Goal: Task Accomplishment & Management: Use online tool/utility

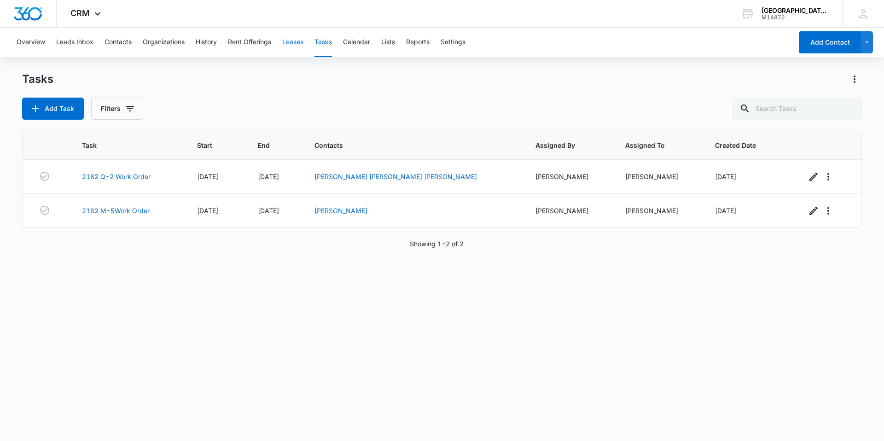
click at [299, 35] on button "Leases" at bounding box center [292, 42] width 21 height 29
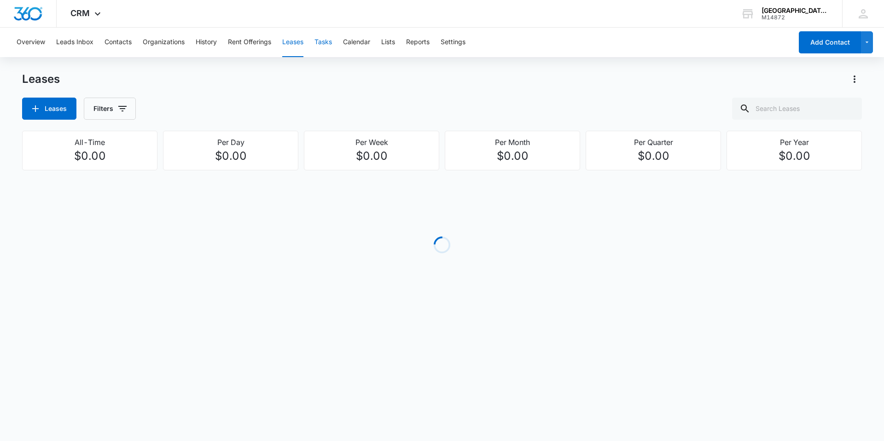
click at [316, 42] on button "Tasks" at bounding box center [324, 42] width 18 height 29
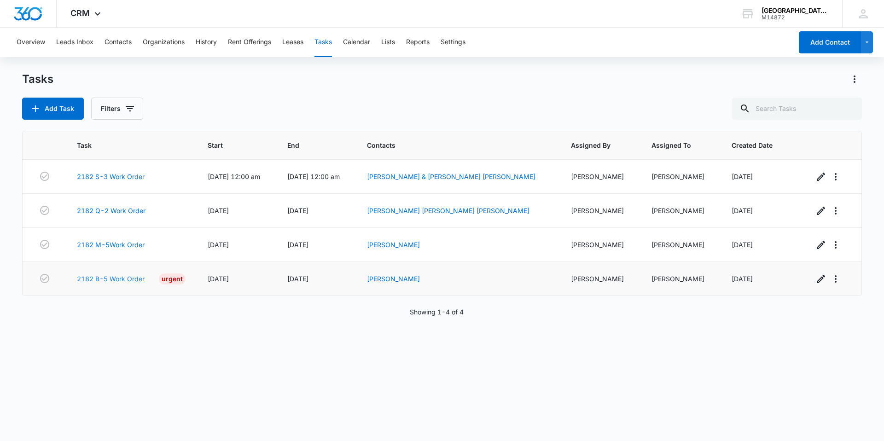
click at [99, 278] on link "2182 B-5 Work Order" at bounding box center [111, 279] width 68 height 10
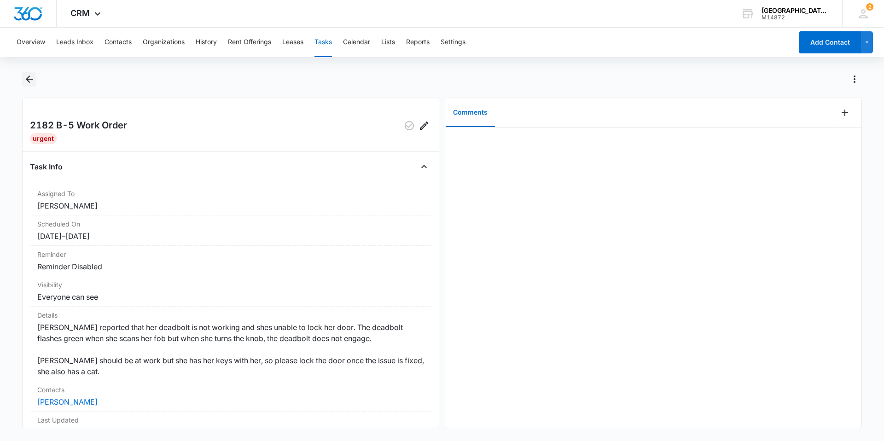
click at [35, 79] on button "Back" at bounding box center [29, 79] width 14 height 15
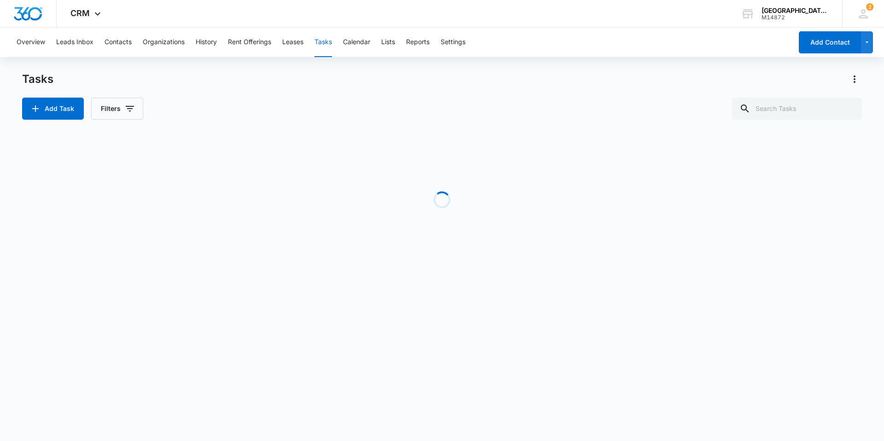
click at [25, 82] on h1 "Tasks" at bounding box center [37, 79] width 31 height 14
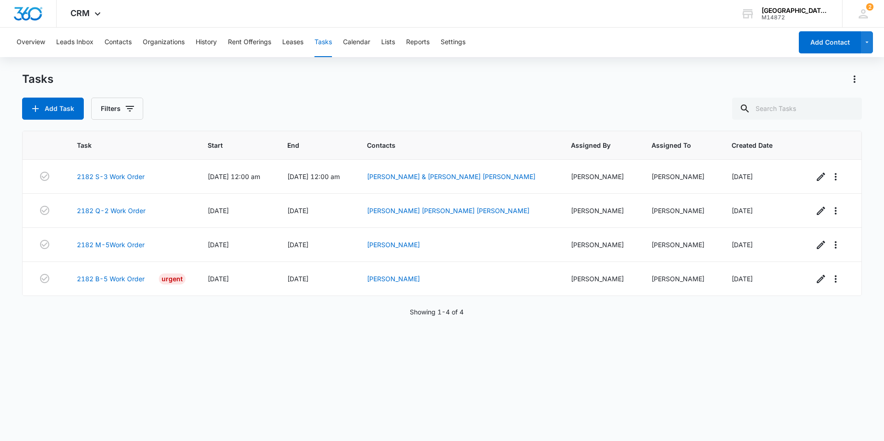
drag, startPoint x: 39, startPoint y: 76, endPoint x: 54, endPoint y: 88, distance: 20.0
click at [39, 76] on h1 "Tasks" at bounding box center [37, 79] width 31 height 14
click at [129, 176] on link "2182 S-3 Work Order" at bounding box center [111, 177] width 68 height 10
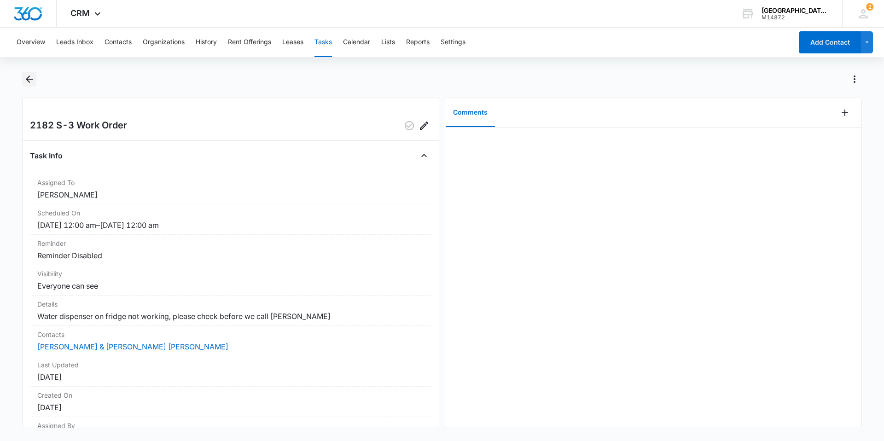
click at [35, 80] on icon "Back" at bounding box center [29, 79] width 11 height 11
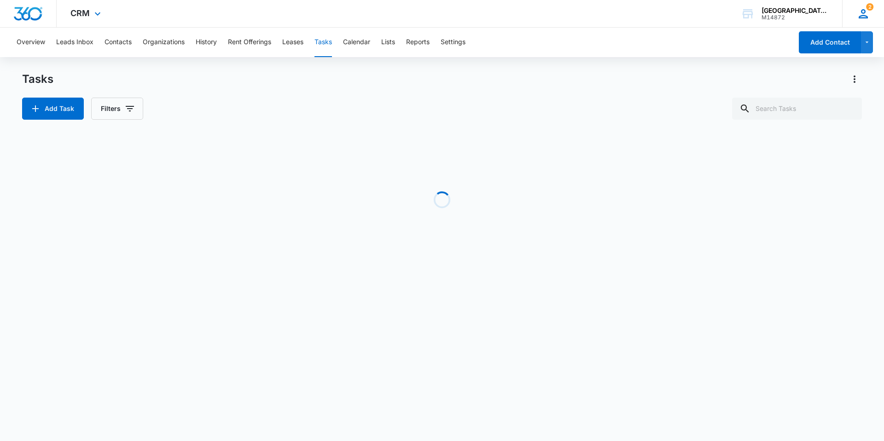
click at [868, 12] on icon at bounding box center [864, 14] width 14 height 14
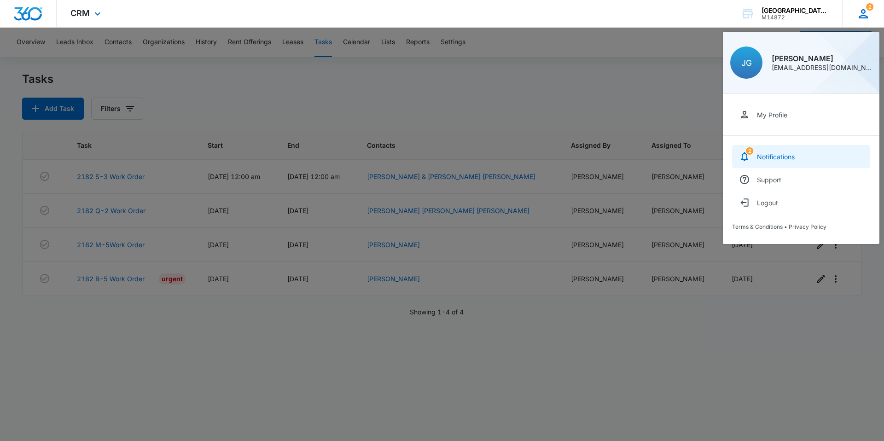
click at [839, 162] on link "2 Notifications" at bounding box center [801, 156] width 138 height 23
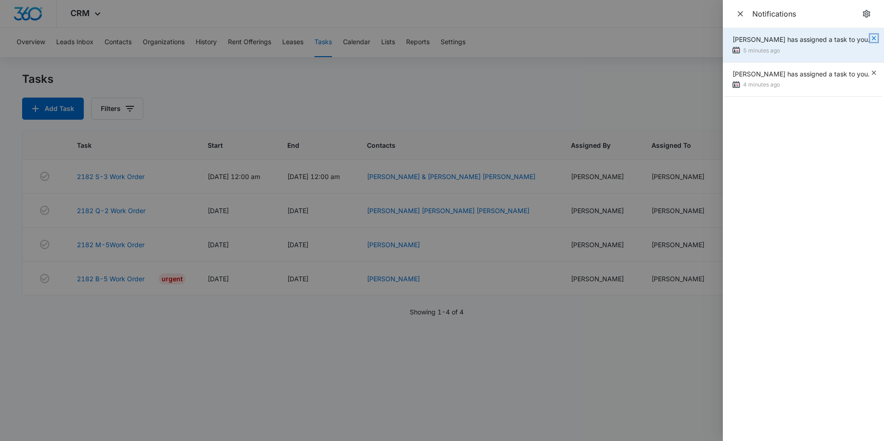
click at [871, 38] on icon "button" at bounding box center [874, 38] width 7 height 7
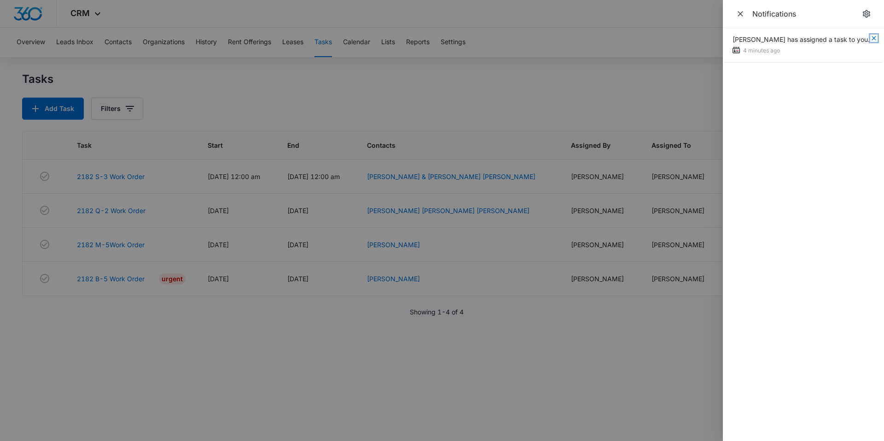
click at [873, 38] on icon "button" at bounding box center [874, 38] width 7 height 7
click at [744, 13] on icon "Close" at bounding box center [740, 13] width 9 height 9
